Goal: Check status

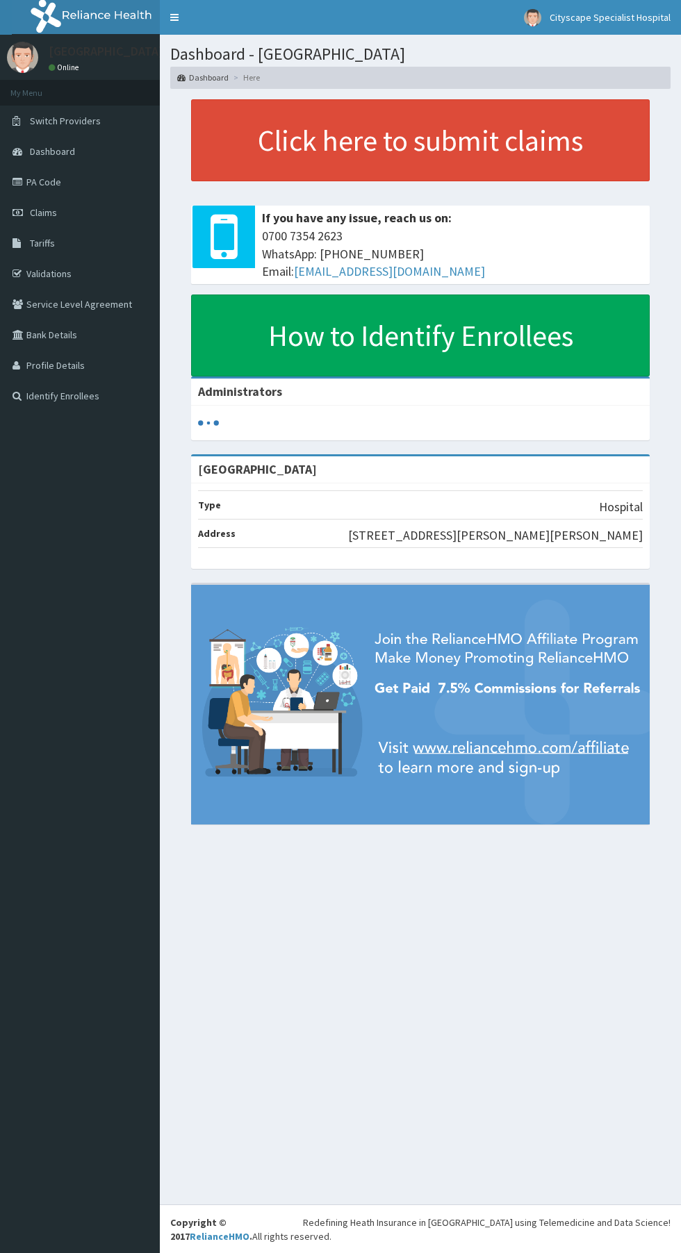
click at [58, 215] on link "Claims" at bounding box center [80, 212] width 160 height 31
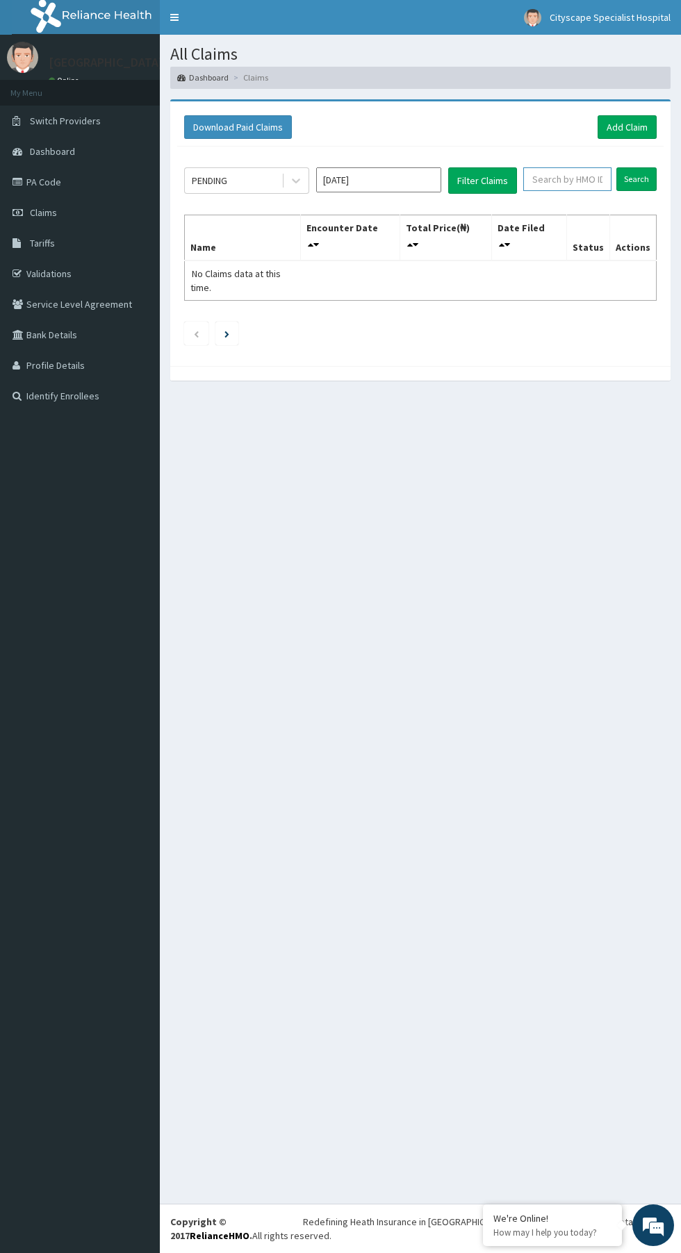
click at [579, 178] on input "text" at bounding box center [567, 179] width 88 height 24
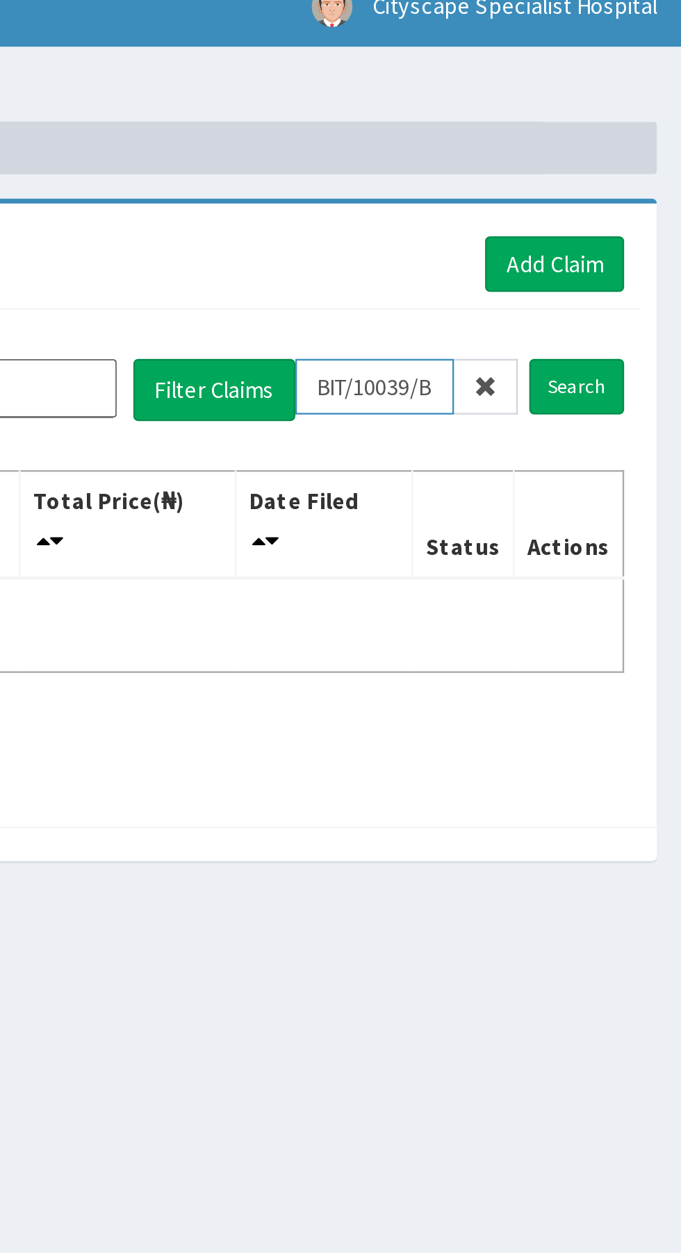
type input "BIT/10039/B"
click at [636, 182] on input "Search" at bounding box center [636, 179] width 40 height 24
